Goal: Transaction & Acquisition: Book appointment/travel/reservation

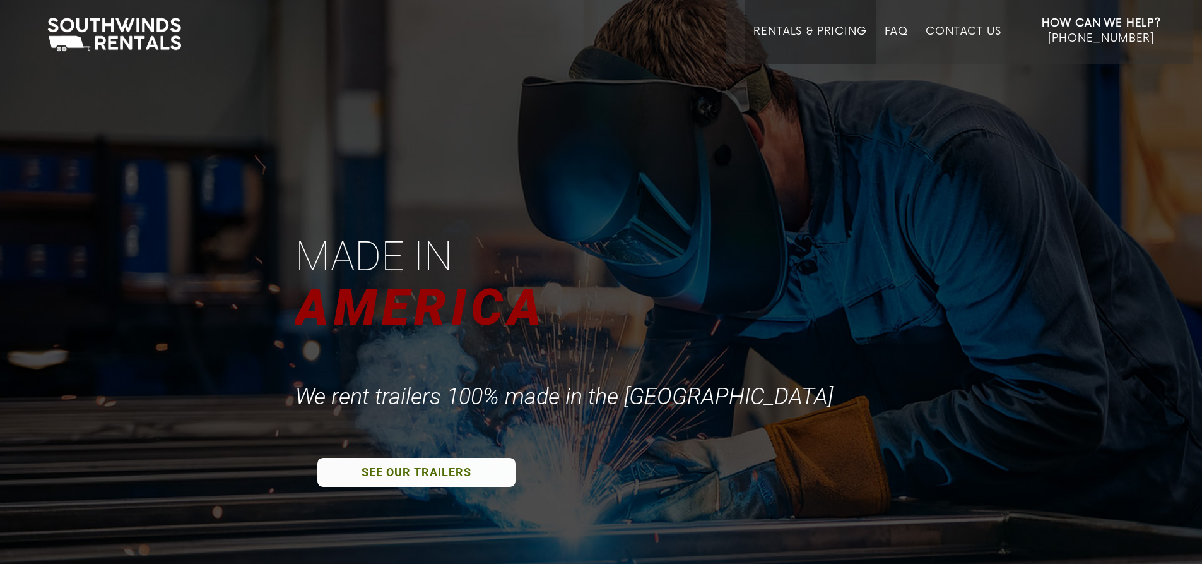
click at [817, 30] on link "Rentals & Pricing" at bounding box center [809, 44] width 113 height 39
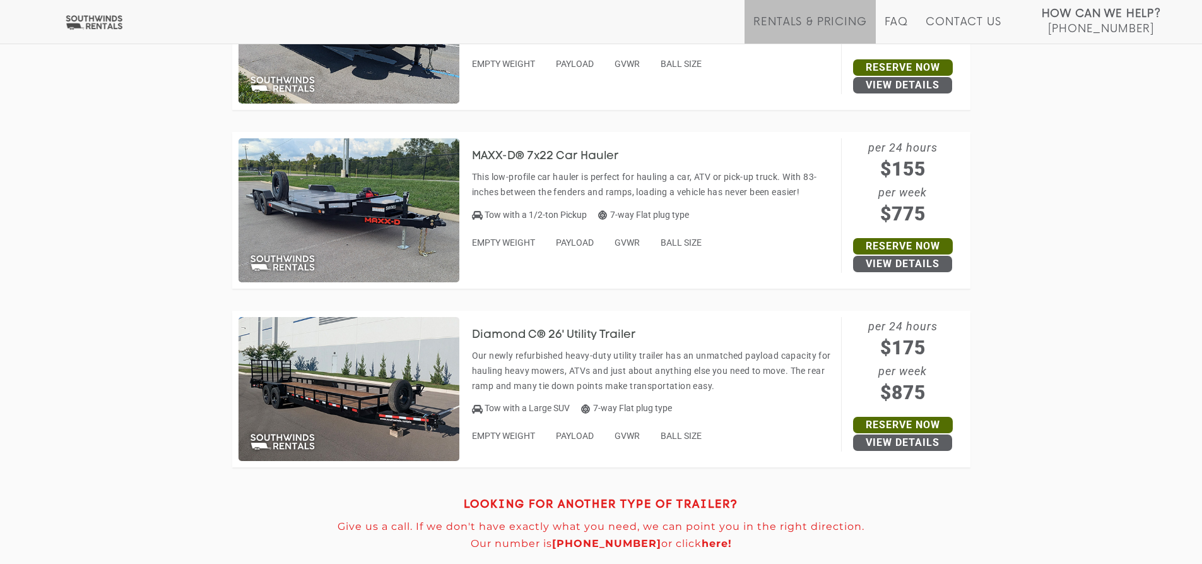
scroll to position [5868, 0]
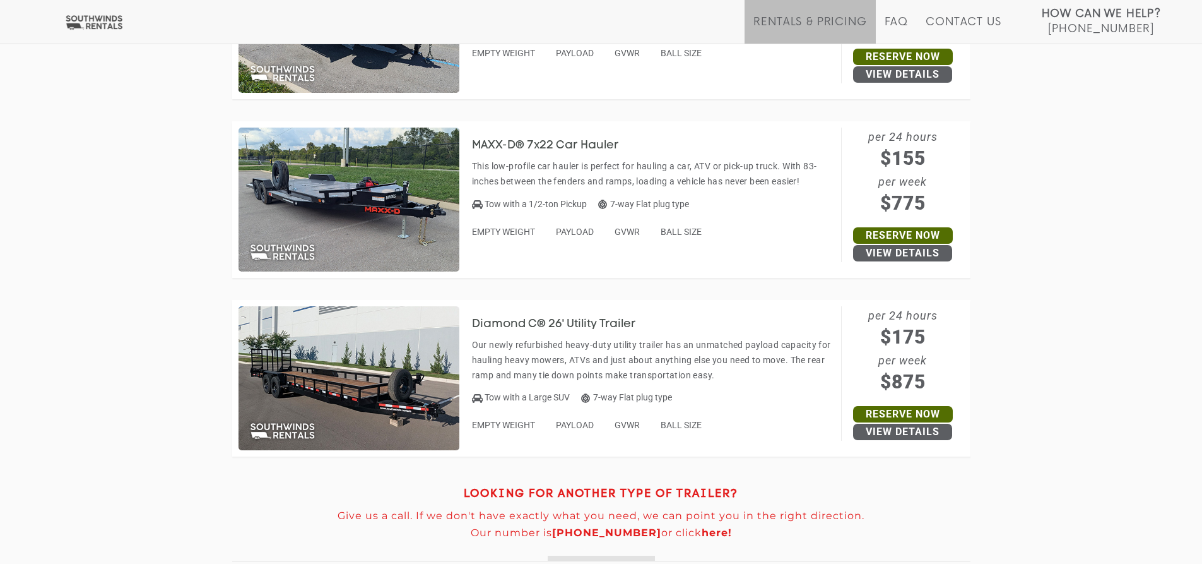
click at [359, 369] on img at bounding box center [349, 378] width 221 height 144
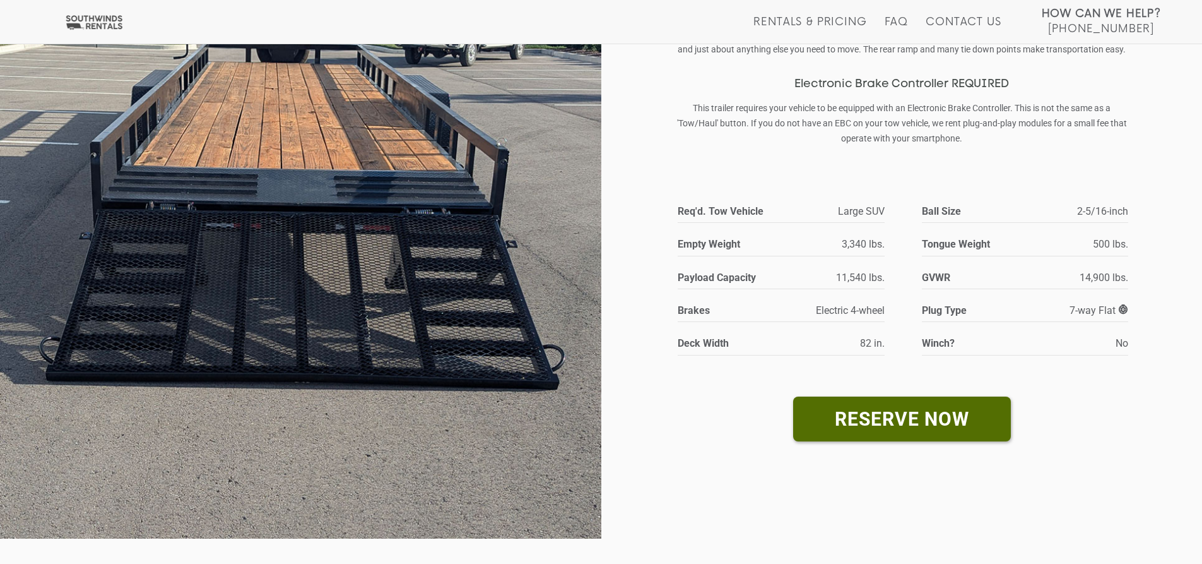
scroll to position [189, 0]
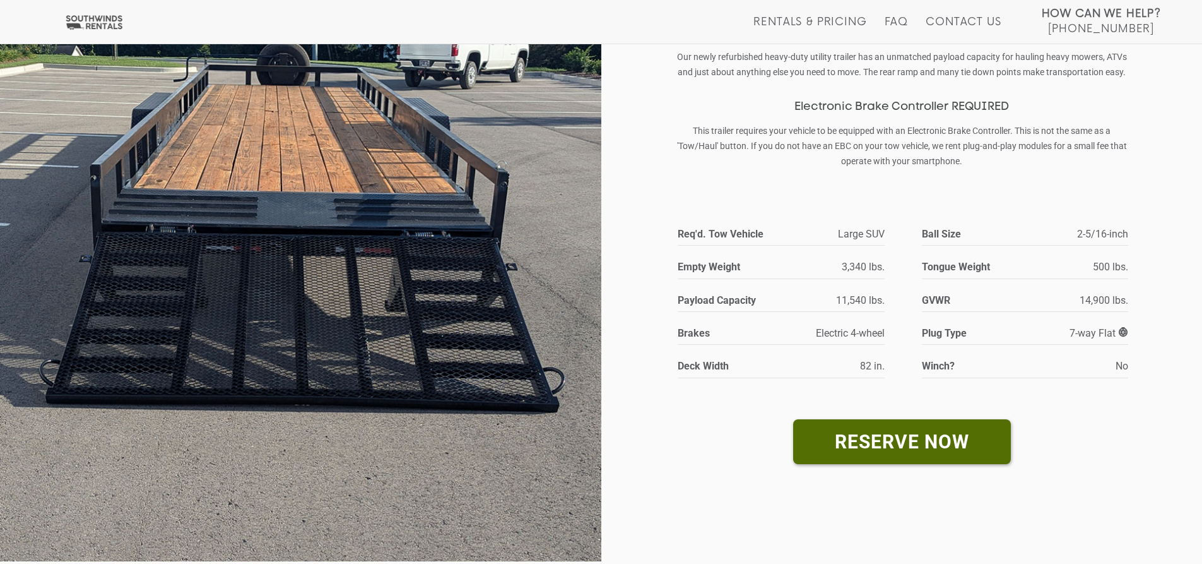
click at [599, 171] on img at bounding box center [300, 217] width 601 height 687
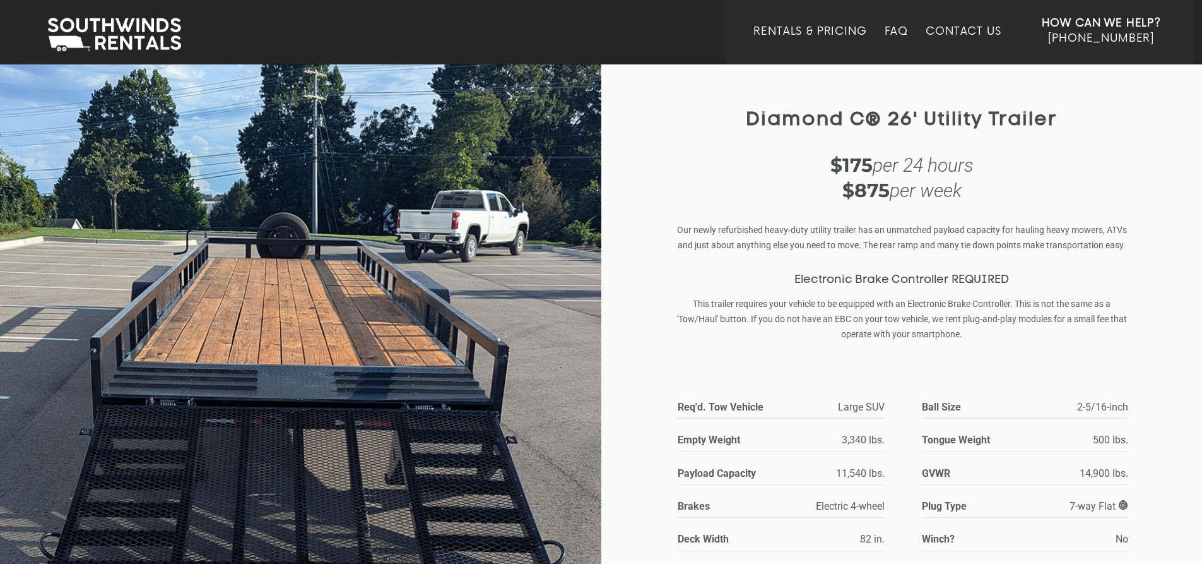
scroll to position [0, 0]
